Goal: Task Accomplishment & Management: Manage account settings

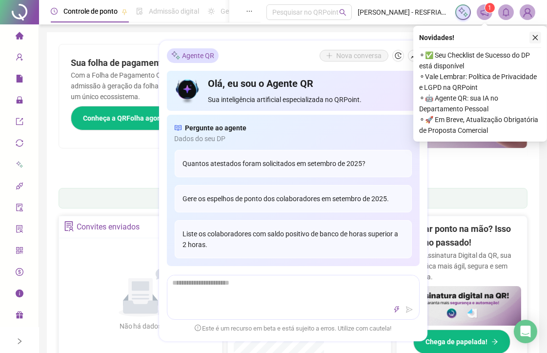
click at [540, 38] on button "button" at bounding box center [535, 38] width 12 height 12
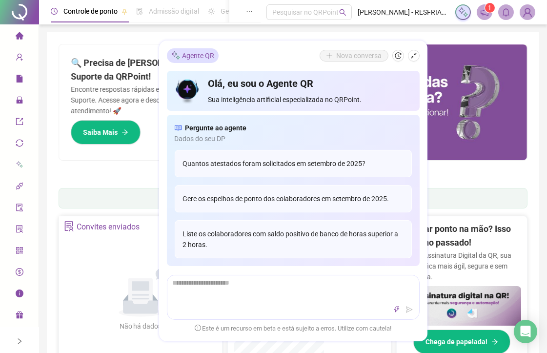
click at [109, 170] on ul "1 2 3 4 5 6 7" at bounding box center [293, 172] width 469 height 5
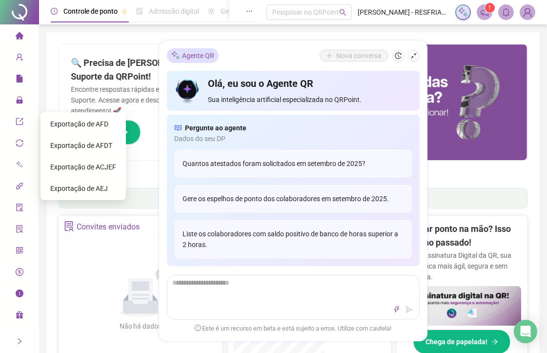
click at [25, 343] on div at bounding box center [19, 340] width 39 height 23
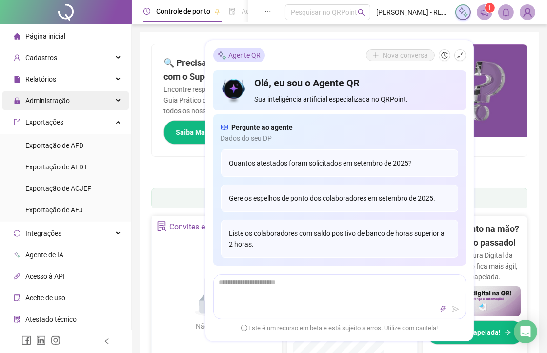
click at [88, 99] on div "Administração" at bounding box center [65, 101] width 127 height 20
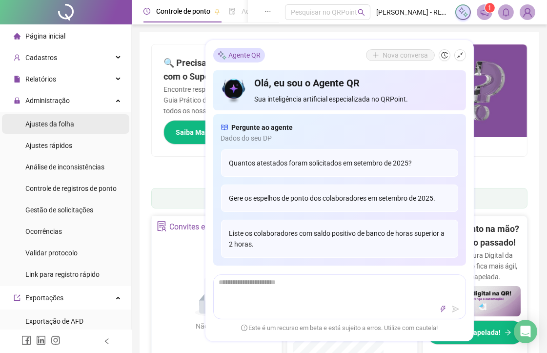
click at [79, 125] on li "Ajustes da folha" at bounding box center [65, 124] width 127 height 20
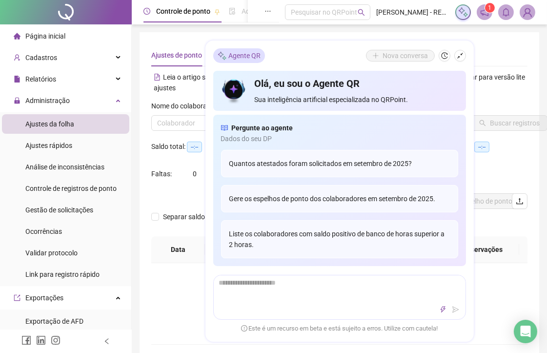
type input "**********"
click at [459, 60] on button "button" at bounding box center [460, 56] width 12 height 12
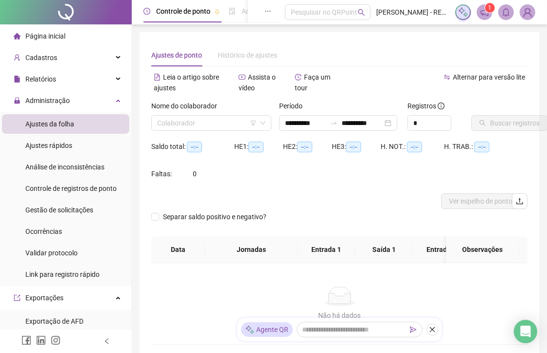
click at [429, 327] on icon "close" at bounding box center [432, 329] width 7 height 7
click at [108, 340] on icon "left" at bounding box center [106, 341] width 7 height 7
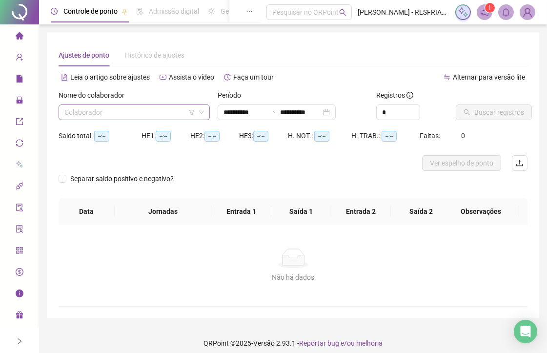
click at [180, 112] on input "search" at bounding box center [129, 112] width 131 height 15
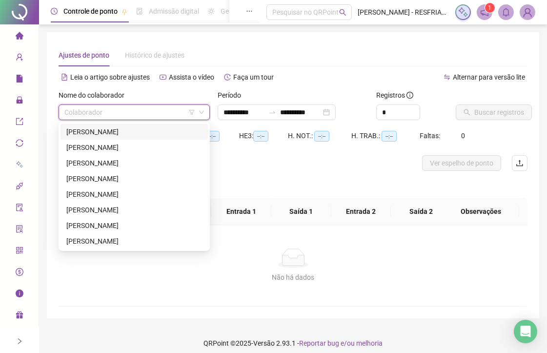
click at [144, 130] on div "[PERSON_NAME]" at bounding box center [134, 131] width 136 height 11
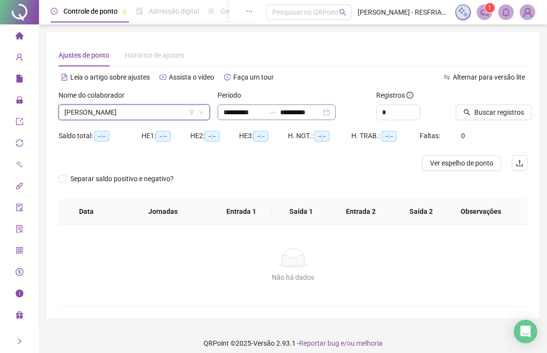
click at [336, 108] on div "**********" at bounding box center [277, 112] width 118 height 16
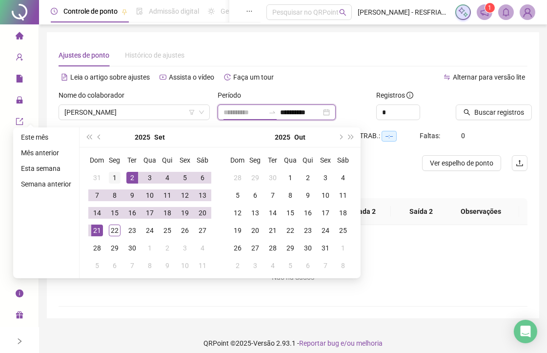
type input "**********"
drag, startPoint x: 111, startPoint y: 173, endPoint x: 122, endPoint y: 228, distance: 56.3
click at [114, 175] on div "1" at bounding box center [115, 178] width 12 height 12
type input "**********"
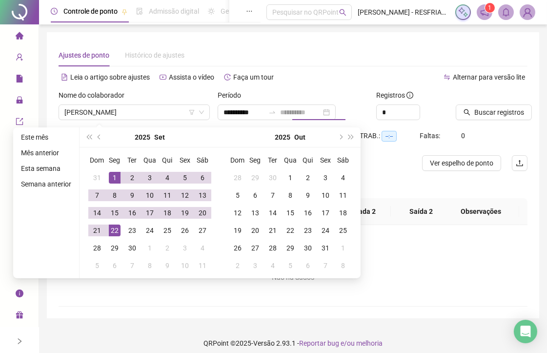
drag, startPoint x: 114, startPoint y: 231, endPoint x: 128, endPoint y: 223, distance: 16.4
click at [114, 231] on div "22" at bounding box center [115, 230] width 12 height 12
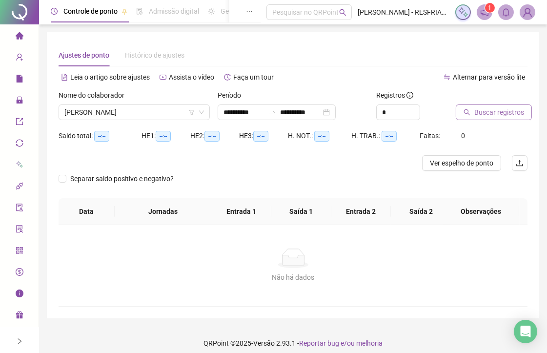
click at [509, 116] on span "Buscar registros" at bounding box center [499, 112] width 50 height 11
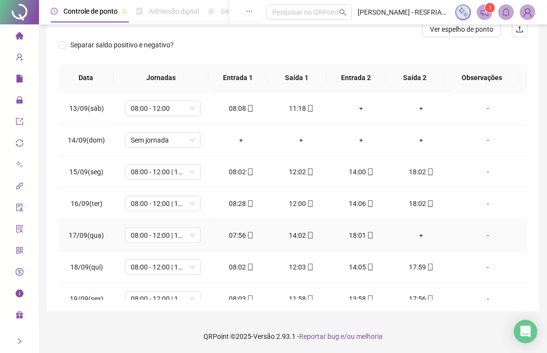
scroll to position [490, 0]
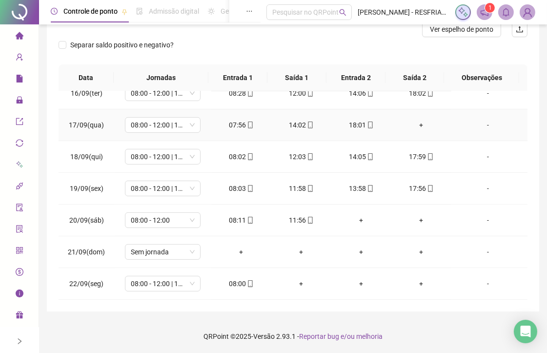
click at [421, 124] on div "+" at bounding box center [421, 125] width 44 height 11
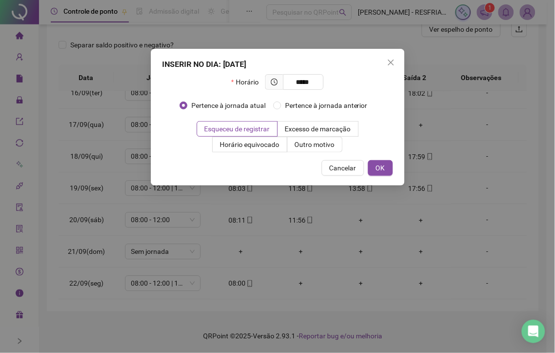
type input "*****"
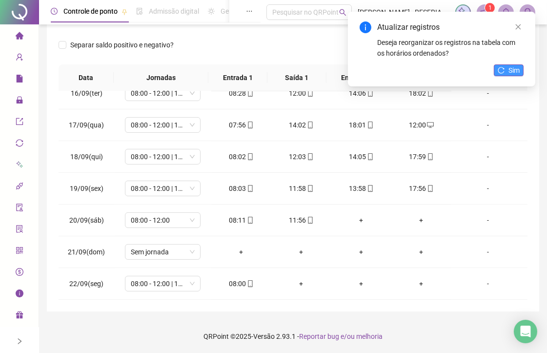
click at [510, 69] on span "Sim" at bounding box center [513, 70] width 11 height 11
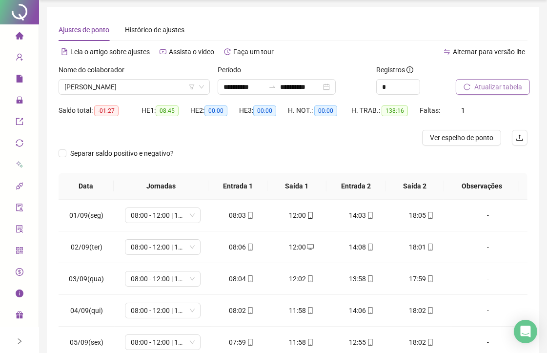
scroll to position [0, 0]
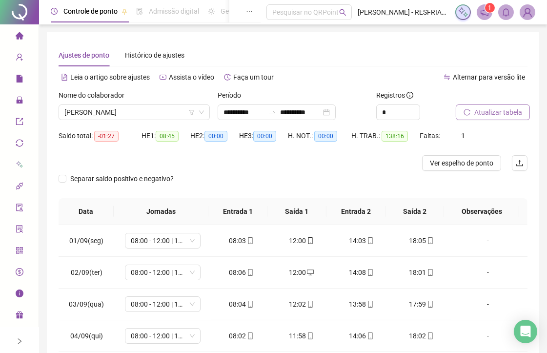
click at [473, 108] on button "Atualizar tabela" at bounding box center [493, 112] width 74 height 16
click at [178, 117] on span "[PERSON_NAME]" at bounding box center [134, 112] width 140 height 15
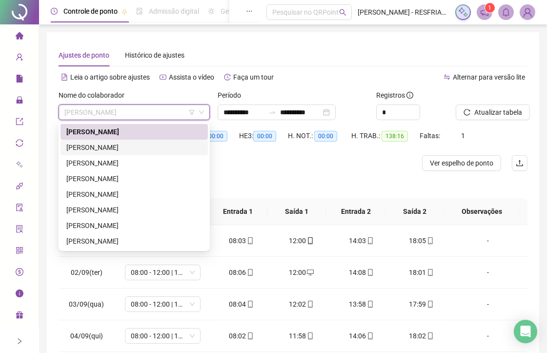
click at [168, 152] on div "[PERSON_NAME]" at bounding box center [134, 147] width 136 height 11
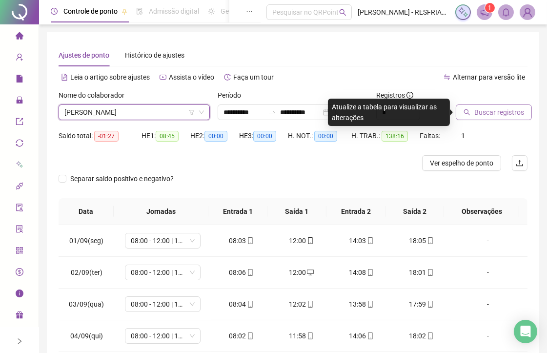
click at [496, 116] on span "Buscar registros" at bounding box center [499, 112] width 50 height 11
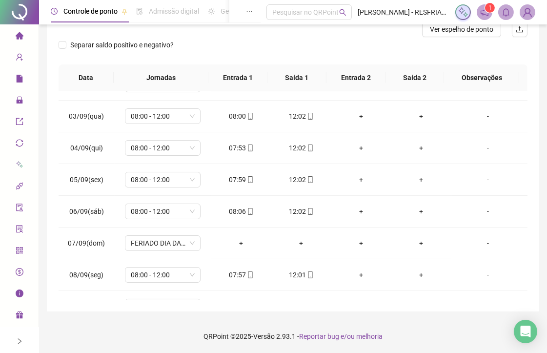
scroll to position [379, 0]
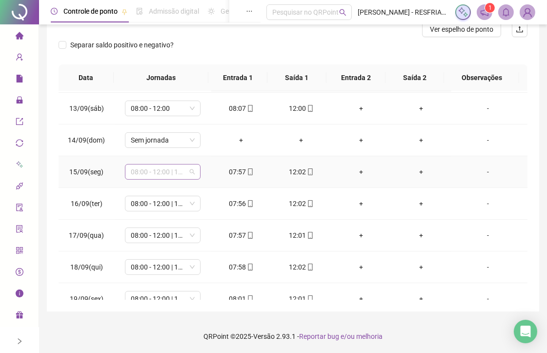
click at [184, 169] on span "08:00 - 12:00 | 14:00 - 18:00" at bounding box center [163, 171] width 64 height 15
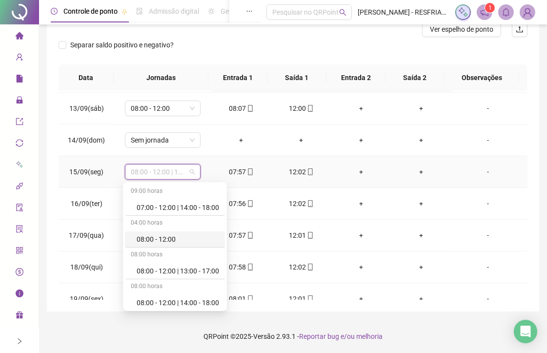
click at [161, 234] on div "08:00 - 12:00" at bounding box center [178, 239] width 82 height 11
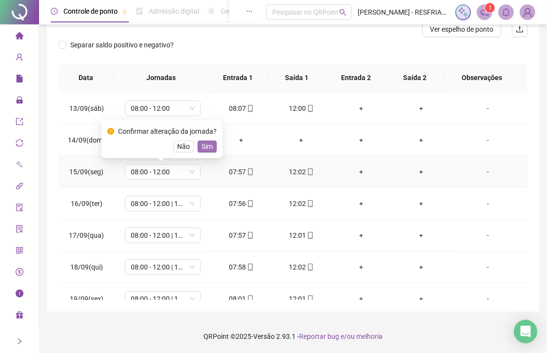
click at [205, 150] on span "Sim" at bounding box center [206, 146] width 11 height 11
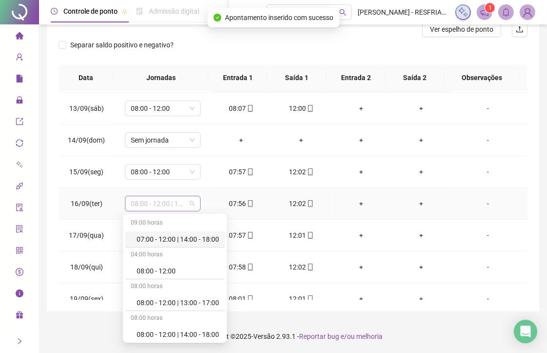
click at [182, 210] on span "08:00 - 12:00 | 14:00 - 18:00" at bounding box center [163, 203] width 64 height 15
click at [156, 271] on div "08:00 - 12:00" at bounding box center [178, 270] width 82 height 11
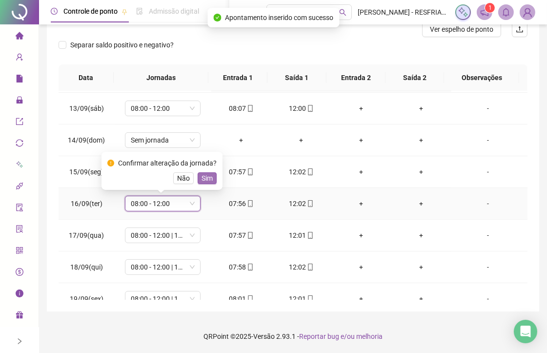
click at [206, 176] on span "Sim" at bounding box center [206, 178] width 11 height 11
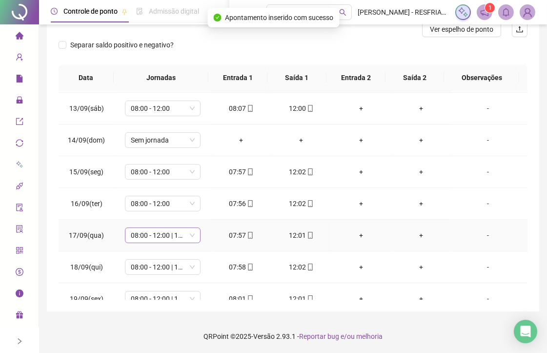
click at [181, 235] on span "08:00 - 12:00 | 14:00 - 18:00" at bounding box center [163, 235] width 64 height 15
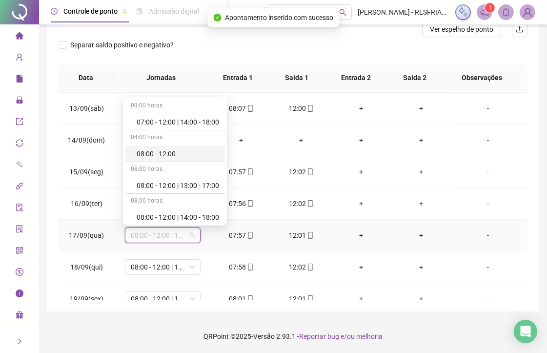
click at [178, 159] on div "08:00 - 12:00" at bounding box center [178, 153] width 82 height 11
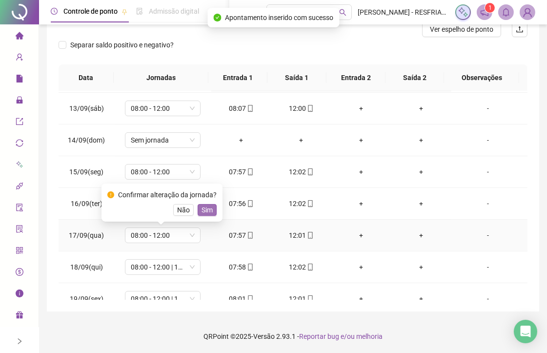
click at [204, 213] on span "Sim" at bounding box center [206, 209] width 11 height 11
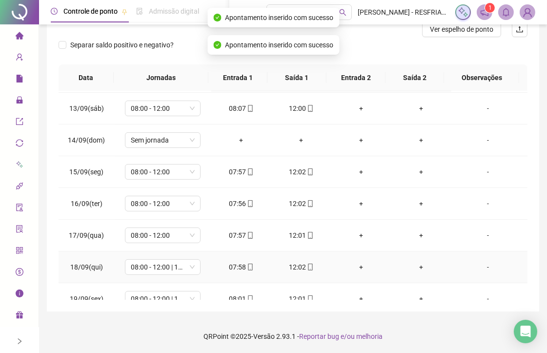
click at [181, 277] on td "08:00 - 12:00 | 14:00 - 18:00" at bounding box center [163, 267] width 97 height 32
click at [181, 270] on span "08:00 - 12:00 | 14:00 - 18:00" at bounding box center [163, 267] width 64 height 15
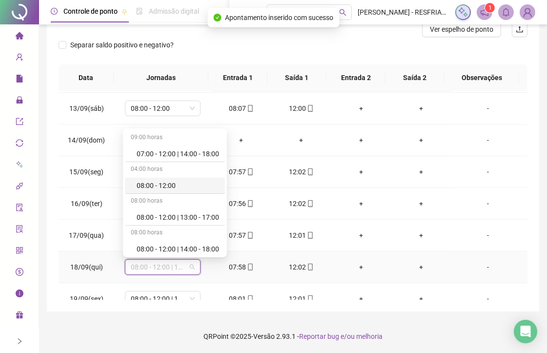
click at [187, 190] on div "08:00 - 12:00" at bounding box center [178, 185] width 82 height 11
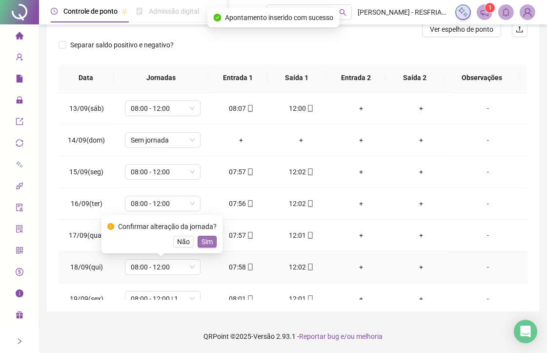
click at [201, 241] on span "Sim" at bounding box center [206, 241] width 11 height 11
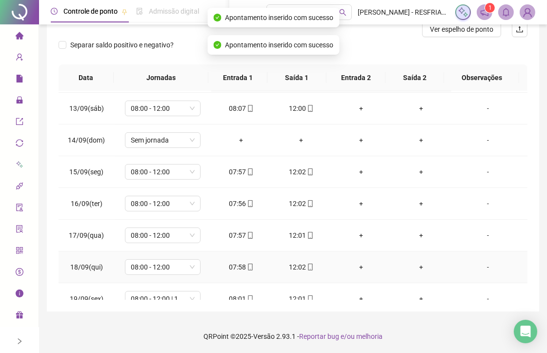
scroll to position [488, 0]
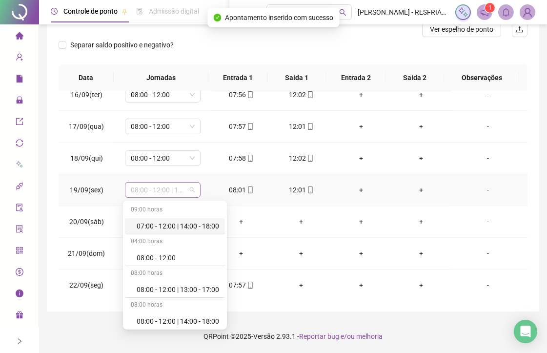
click at [185, 191] on span "08:00 - 12:00 | 14:00 - 18:00" at bounding box center [163, 189] width 64 height 15
click at [173, 252] on div "08:00 - 12:00" at bounding box center [178, 257] width 82 height 11
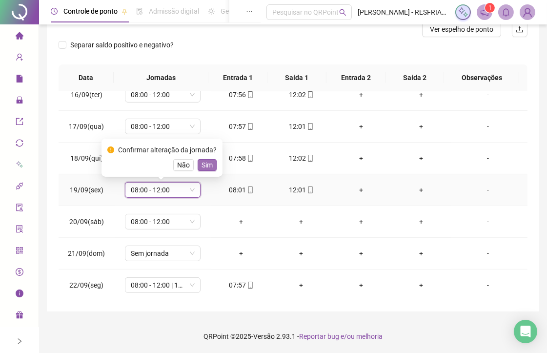
click at [207, 170] on button "Sim" at bounding box center [207, 165] width 19 height 12
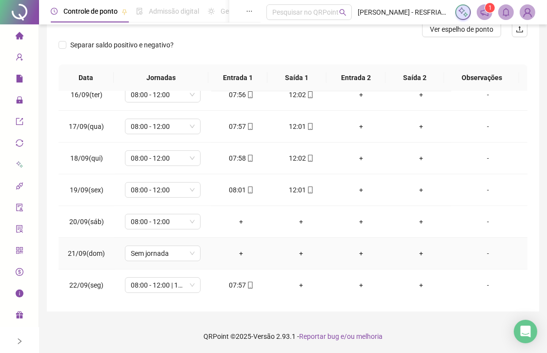
scroll to position [490, 0]
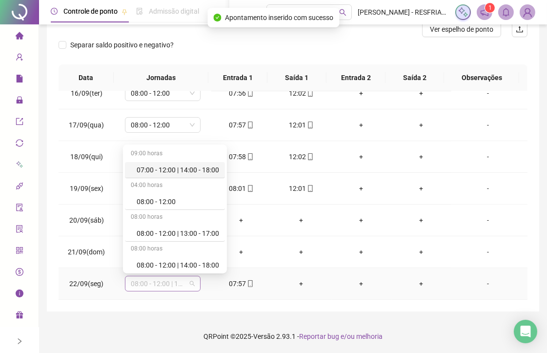
click at [172, 284] on span "08:00 - 12:00 | 14:00 - 18:00" at bounding box center [163, 283] width 64 height 15
click at [184, 202] on div "08:00 - 12:00" at bounding box center [178, 201] width 82 height 11
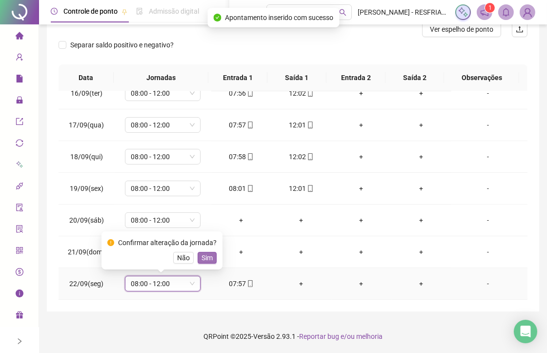
click at [210, 255] on span "Sim" at bounding box center [206, 257] width 11 height 11
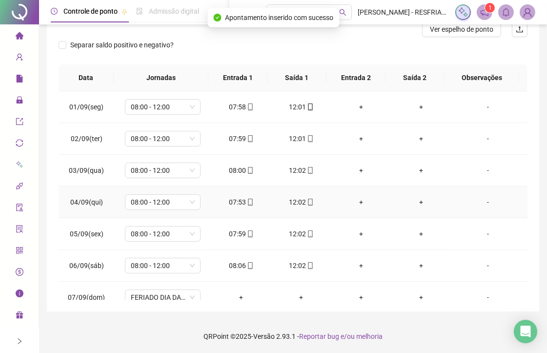
scroll to position [0, 0]
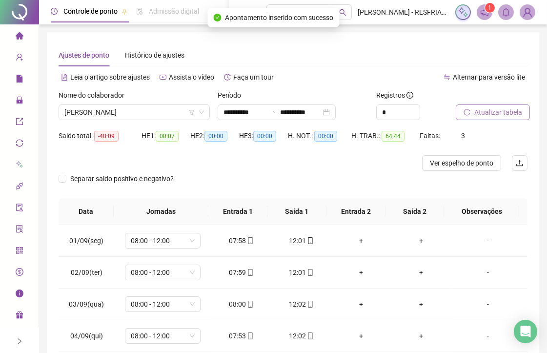
click at [480, 116] on span "Atualizar tabela" at bounding box center [498, 112] width 48 height 11
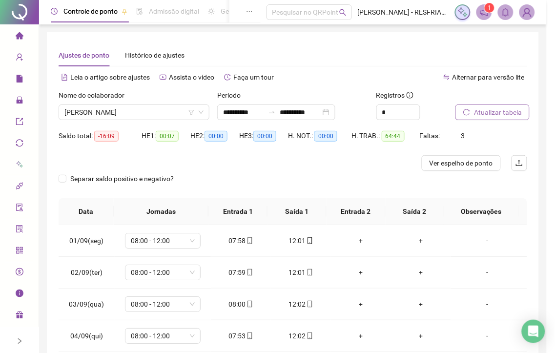
click at [480, 116] on div "Atualizando tabela Atualizando e reorganizando os registros... OK" at bounding box center [277, 176] width 555 height 353
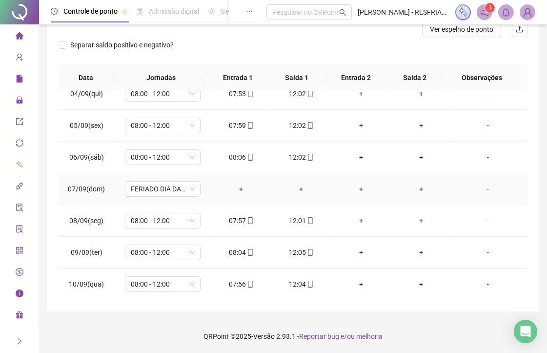
scroll to position [217, 0]
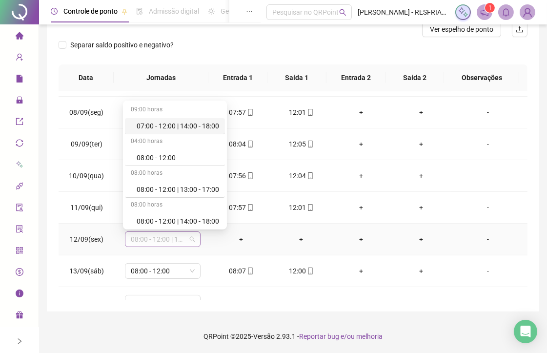
click at [186, 243] on span "08:00 - 12:00 | 14:00 - 18:00" at bounding box center [163, 239] width 64 height 15
click at [168, 161] on div "08:00 - 12:00" at bounding box center [178, 157] width 82 height 11
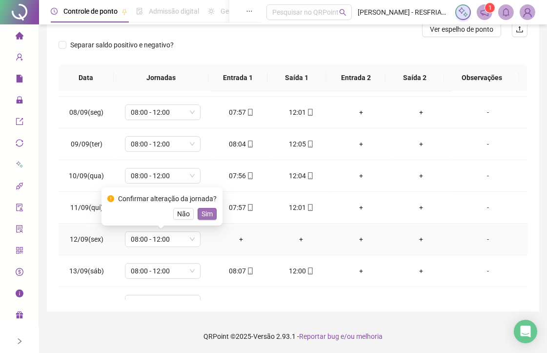
click at [207, 214] on span "Sim" at bounding box center [206, 213] width 11 height 11
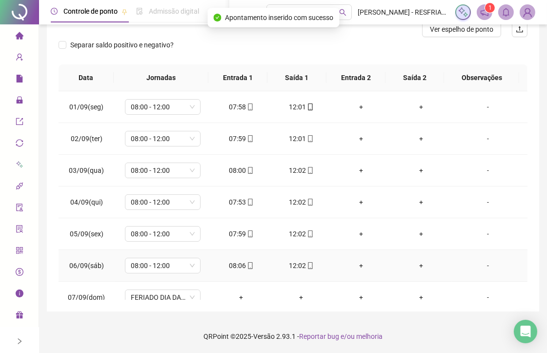
scroll to position [0, 0]
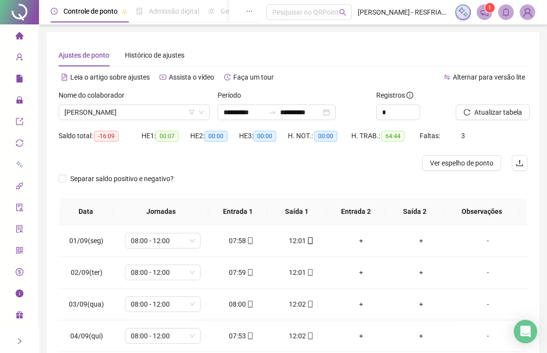
click at [489, 120] on div "Atualizar tabela" at bounding box center [492, 109] width 80 height 38
click at [487, 115] on span "Atualizar tabela" at bounding box center [498, 112] width 48 height 11
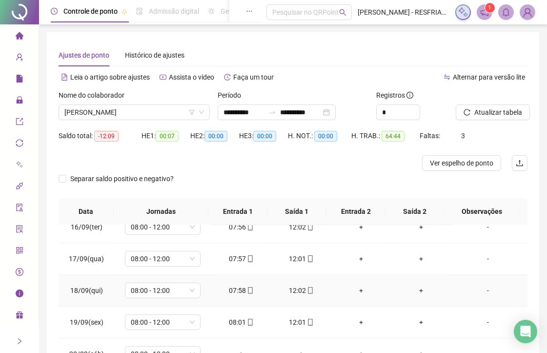
scroll to position [220, 0]
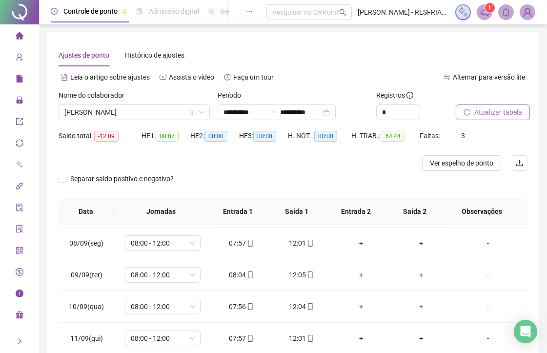
click at [471, 107] on button "Atualizar tabela" at bounding box center [493, 112] width 74 height 16
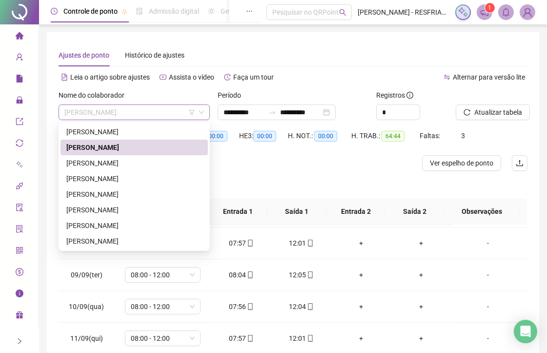
click at [186, 109] on span "[PERSON_NAME]" at bounding box center [134, 112] width 140 height 15
click at [155, 165] on div "[PERSON_NAME]" at bounding box center [134, 163] width 136 height 11
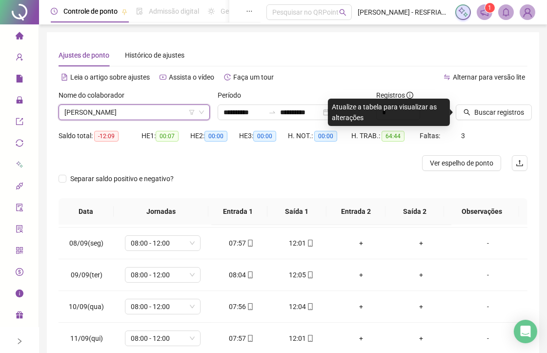
click at [480, 120] on div "Buscar registros" at bounding box center [492, 109] width 80 height 38
click at [481, 115] on span "Buscar registros" at bounding box center [499, 112] width 50 height 11
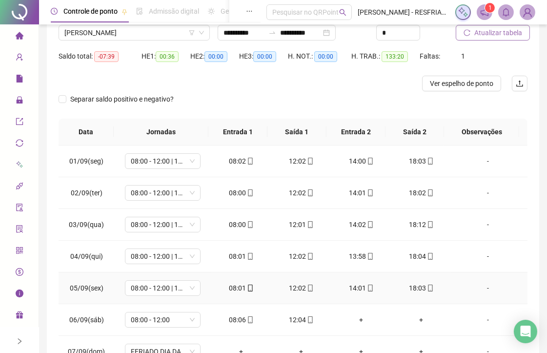
scroll to position [0, 0]
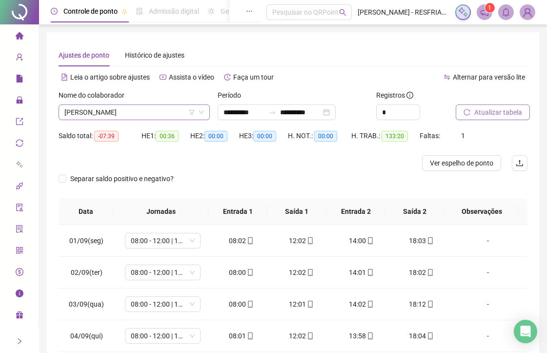
click at [173, 117] on span "[PERSON_NAME]" at bounding box center [134, 112] width 140 height 15
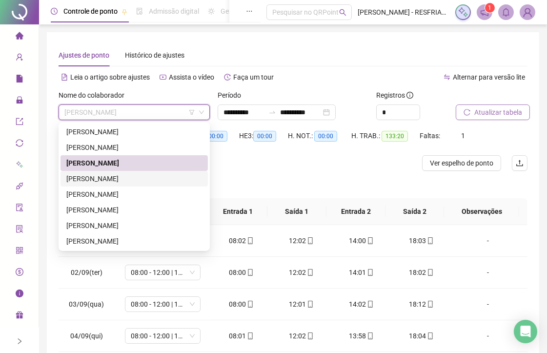
click at [133, 184] on div "[PERSON_NAME]" at bounding box center [133, 179] width 147 height 16
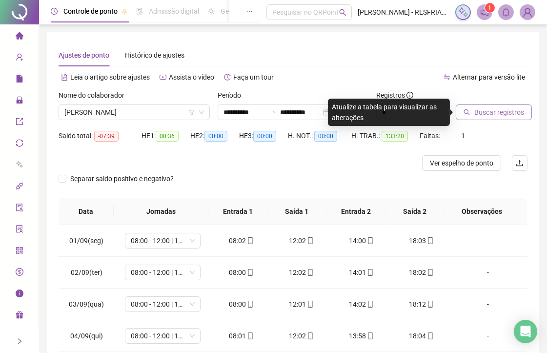
click at [485, 114] on span "Buscar registros" at bounding box center [499, 112] width 50 height 11
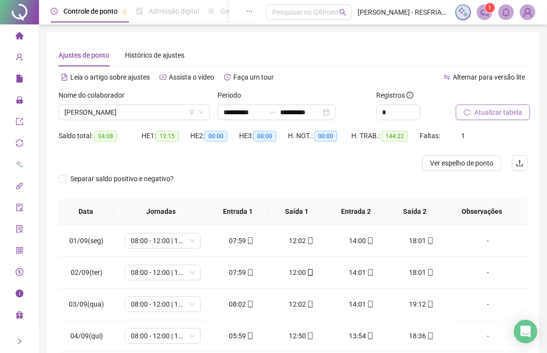
drag, startPoint x: 153, startPoint y: 110, endPoint x: 154, endPoint y: 125, distance: 15.6
click at [154, 110] on span "[PERSON_NAME]" at bounding box center [134, 112] width 140 height 15
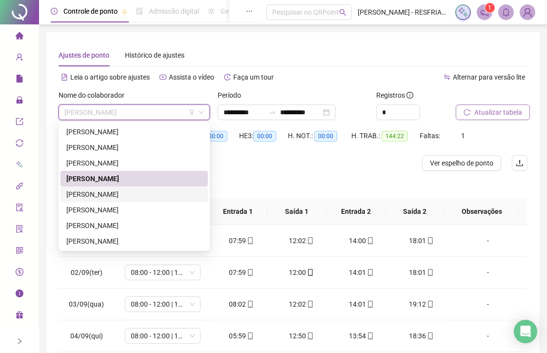
click at [140, 190] on div "[PERSON_NAME]" at bounding box center [134, 194] width 136 height 11
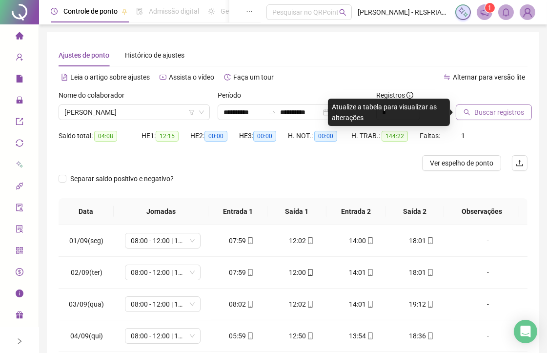
click at [481, 116] on span "Buscar registros" at bounding box center [499, 112] width 50 height 11
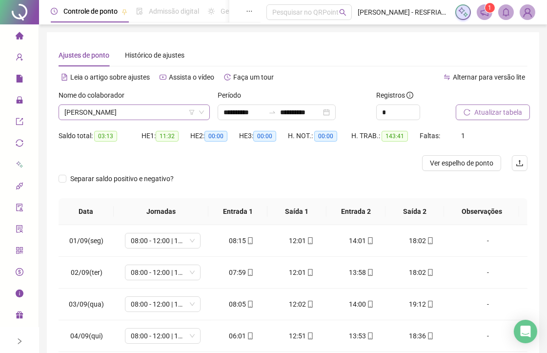
click at [159, 108] on span "[PERSON_NAME]" at bounding box center [134, 112] width 140 height 15
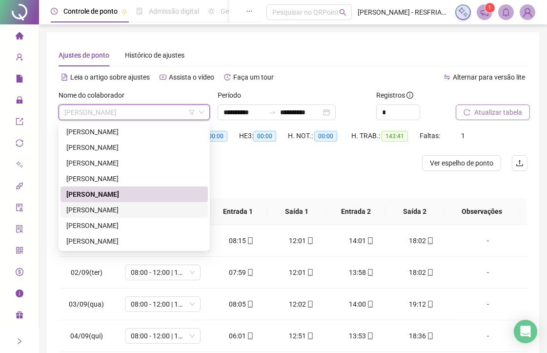
click at [122, 208] on div "[PERSON_NAME]" at bounding box center [134, 209] width 136 height 11
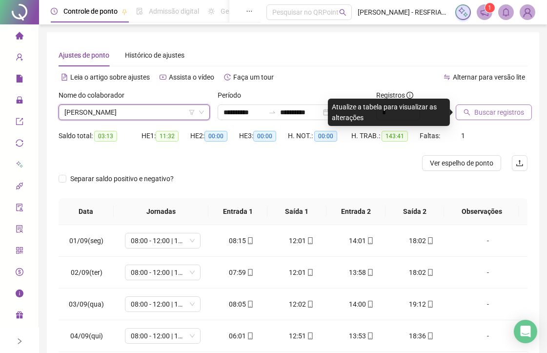
click at [485, 120] on div "Buscar registros" at bounding box center [492, 109] width 80 height 38
click at [493, 108] on span "Buscar registros" at bounding box center [499, 112] width 50 height 11
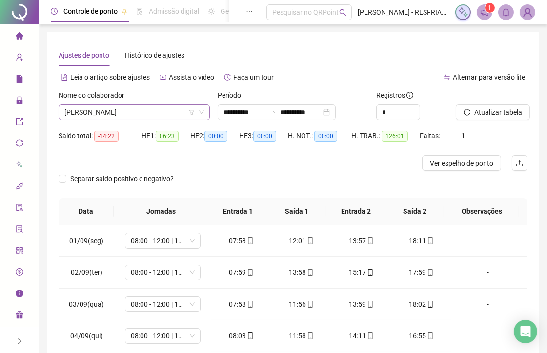
click at [172, 111] on span "[PERSON_NAME]" at bounding box center [134, 112] width 140 height 15
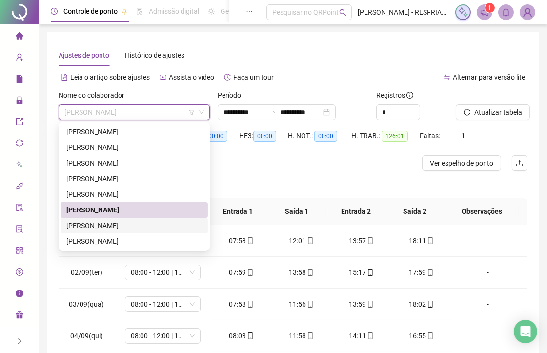
click at [99, 225] on div "[PERSON_NAME]" at bounding box center [134, 225] width 136 height 11
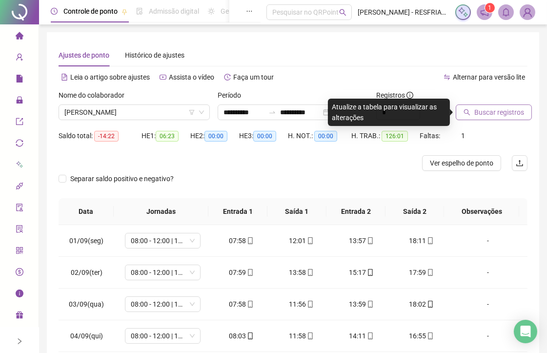
click at [489, 112] on span "Buscar registros" at bounding box center [499, 112] width 50 height 11
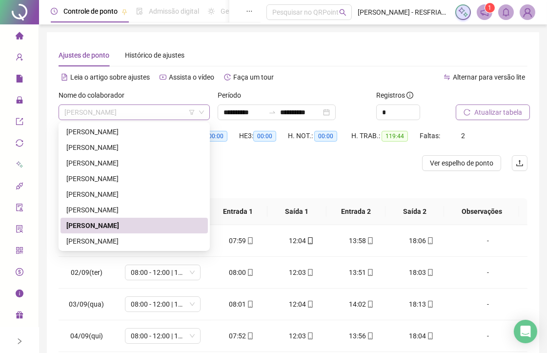
click at [181, 113] on span "[PERSON_NAME]" at bounding box center [134, 112] width 140 height 15
click at [122, 241] on div "[PERSON_NAME]" at bounding box center [134, 241] width 136 height 11
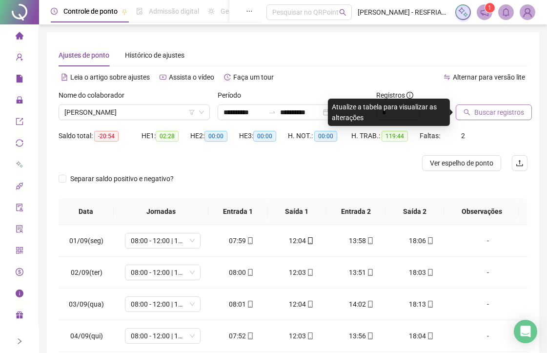
click at [463, 110] on icon "search" at bounding box center [466, 112] width 7 height 7
